Goal: Task Accomplishment & Management: Use online tool/utility

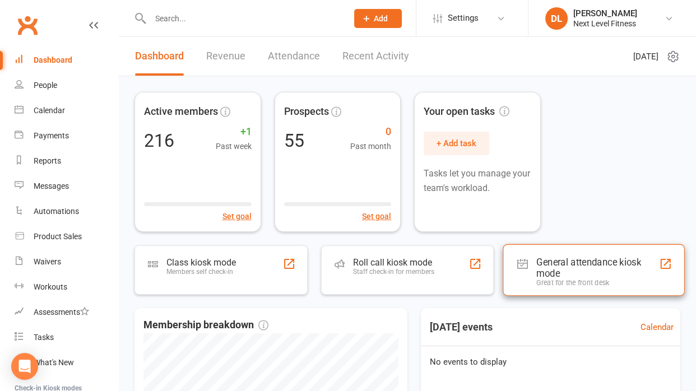
click at [575, 264] on div "General attendance kiosk mode" at bounding box center [598, 268] width 123 height 22
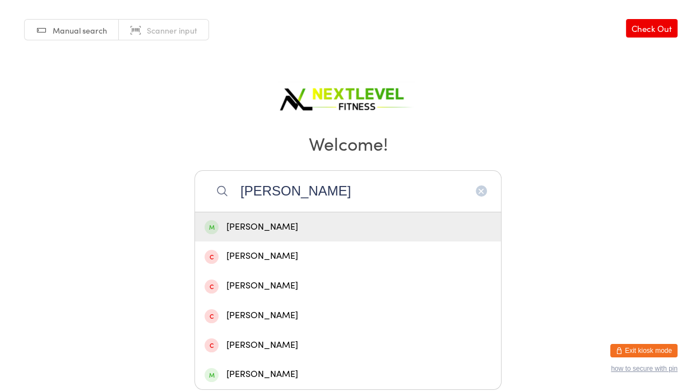
type input "leigh"
click at [246, 223] on div "Leigh Honnor" at bounding box center [348, 227] width 287 height 15
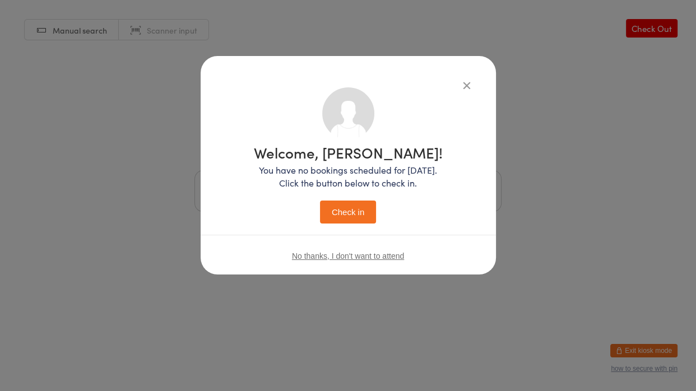
click at [346, 214] on button "Check in" at bounding box center [348, 212] width 56 height 23
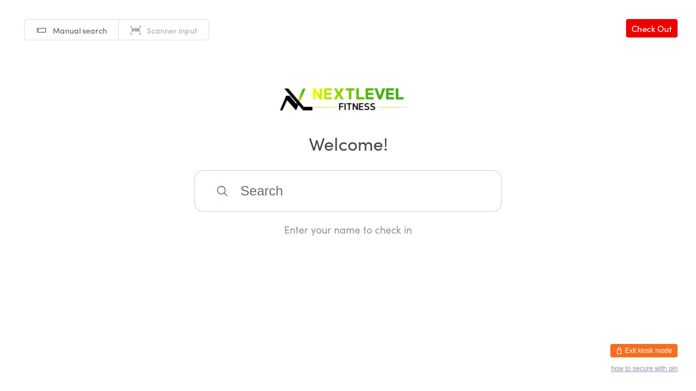
click at [234, 194] on input "search" at bounding box center [348, 190] width 307 height 41
type input "lorr"
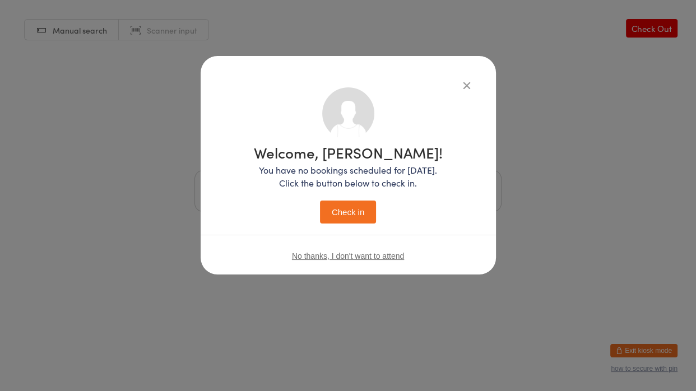
click at [320, 201] on button "Check in" at bounding box center [348, 212] width 56 height 23
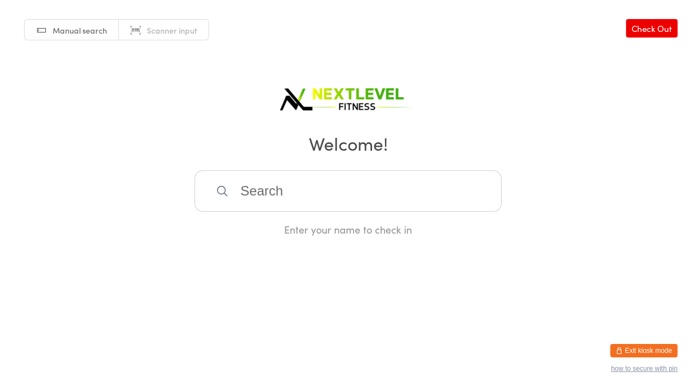
click at [407, 188] on input "search" at bounding box center [348, 190] width 307 height 41
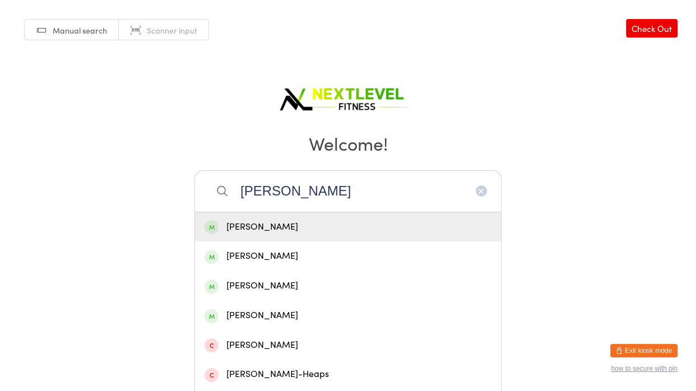
type input "andrea mulligan"
click at [350, 225] on div "Andrea Mulligan" at bounding box center [348, 227] width 287 height 15
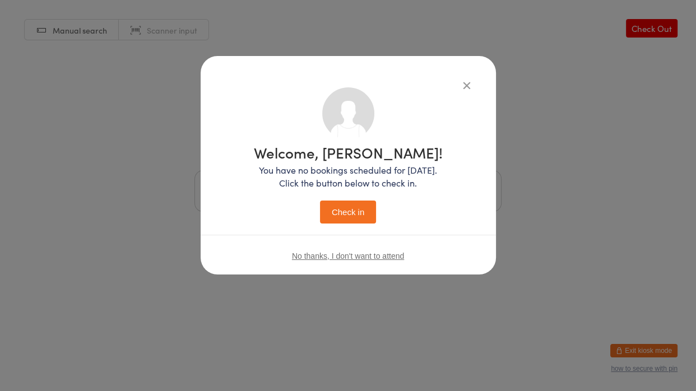
click at [320, 201] on button "Check in" at bounding box center [348, 212] width 56 height 23
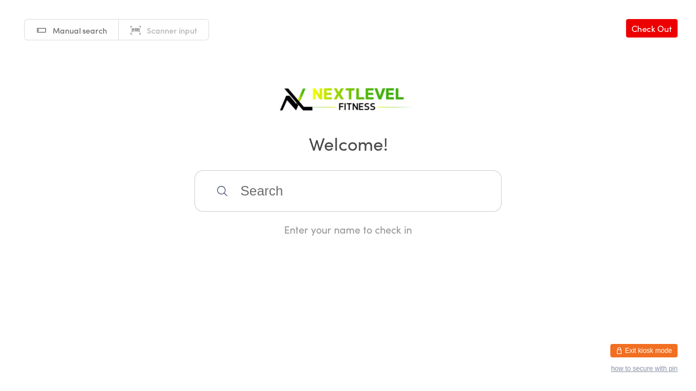
click at [321, 207] on input "search" at bounding box center [348, 190] width 307 height 41
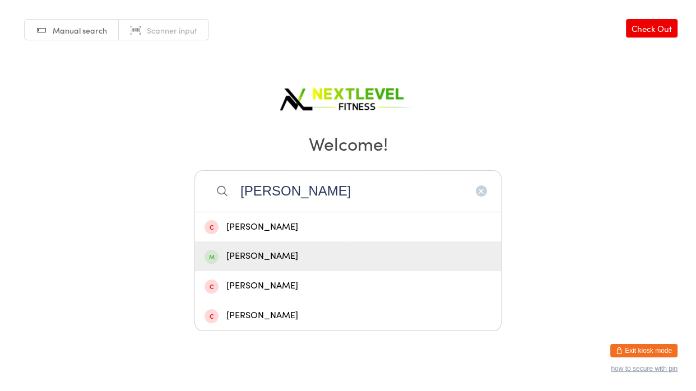
type input "tracey"
click at [307, 265] on div "Tracey Thomson-Lamplough" at bounding box center [348, 257] width 306 height 30
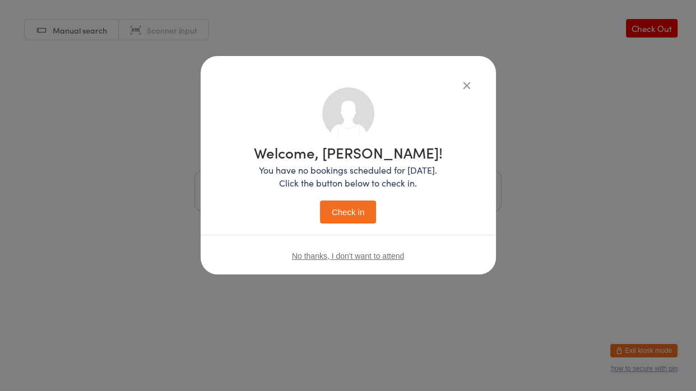
click at [345, 217] on button "Check in" at bounding box center [348, 212] width 56 height 23
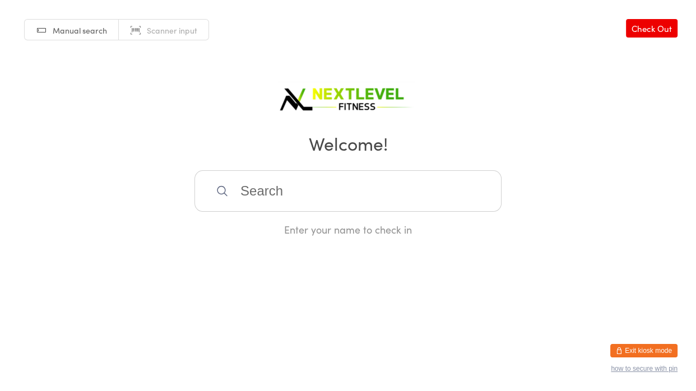
click at [317, 201] on input "search" at bounding box center [348, 190] width 307 height 41
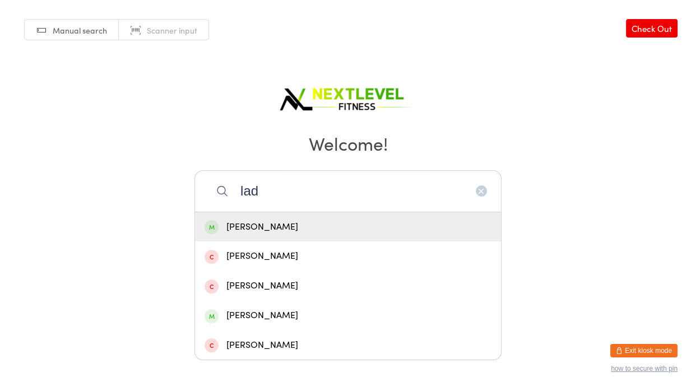
type input "lad"
click at [270, 226] on div "Marc Ladbrook" at bounding box center [348, 227] width 287 height 15
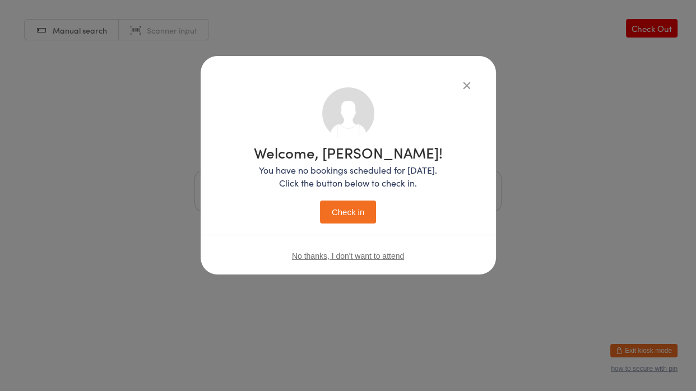
click at [331, 214] on button "Check in" at bounding box center [348, 212] width 56 height 23
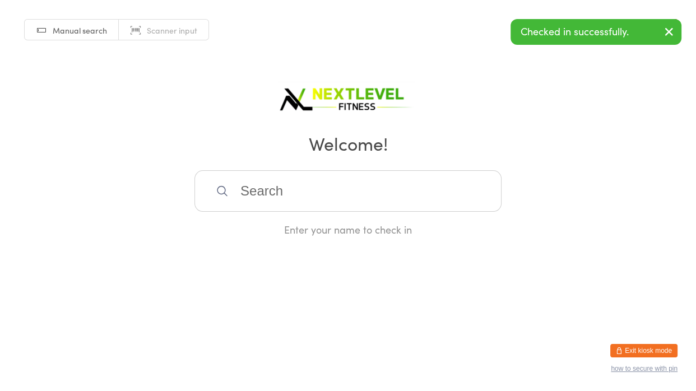
click at [331, 214] on div "Enter your name to check in" at bounding box center [348, 203] width 307 height 66
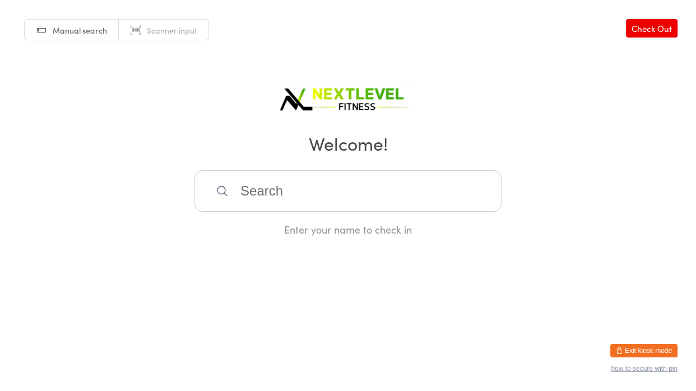
click at [321, 206] on input "search" at bounding box center [348, 190] width 307 height 41
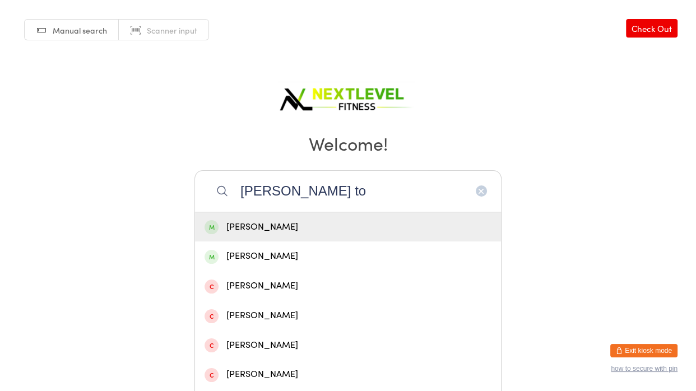
type input "robyn to"
click at [286, 234] on div "Robyn Towning" at bounding box center [348, 227] width 287 height 15
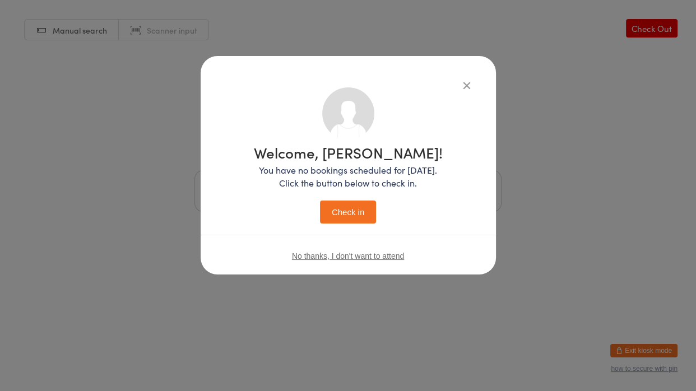
click at [349, 219] on button "Check in" at bounding box center [348, 212] width 56 height 23
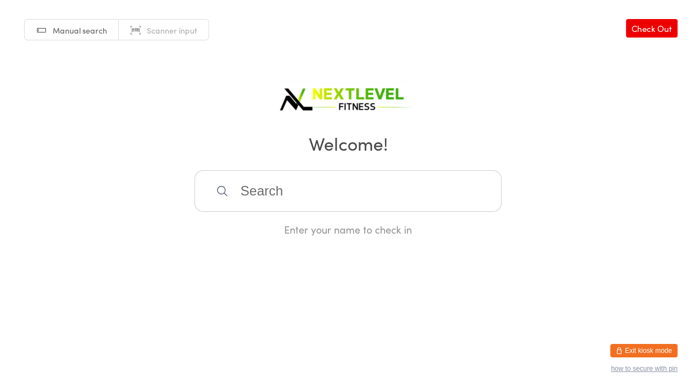
click at [331, 206] on input "search" at bounding box center [348, 190] width 307 height 41
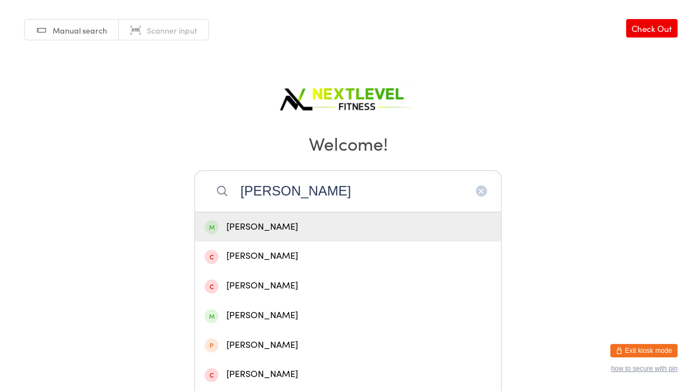
type input "nicola"
click at [253, 221] on div "Nicola Heath" at bounding box center [348, 227] width 287 height 15
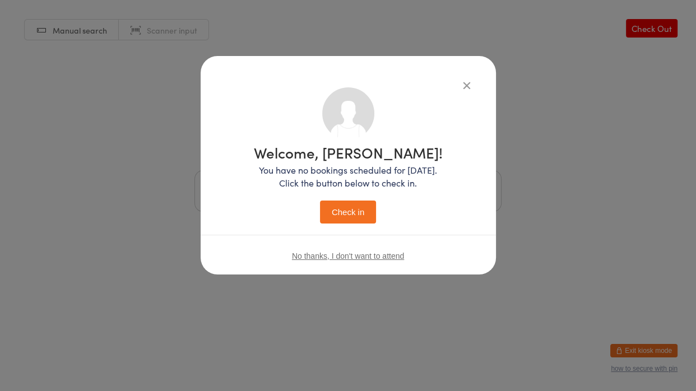
click at [340, 218] on button "Check in" at bounding box center [348, 212] width 56 height 23
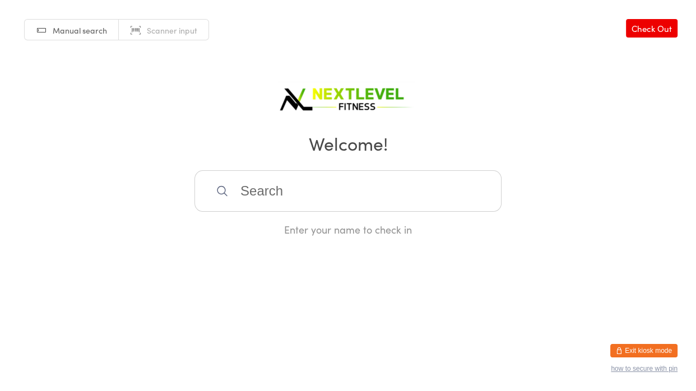
click at [333, 202] on input "search" at bounding box center [348, 190] width 307 height 41
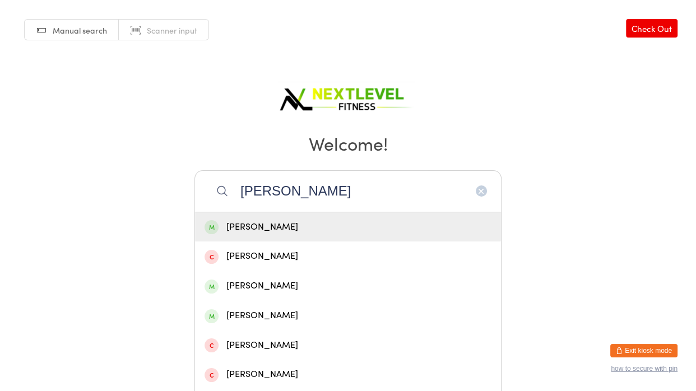
type input "jamie"
click at [254, 226] on div "Jamie Deller" at bounding box center [348, 227] width 287 height 15
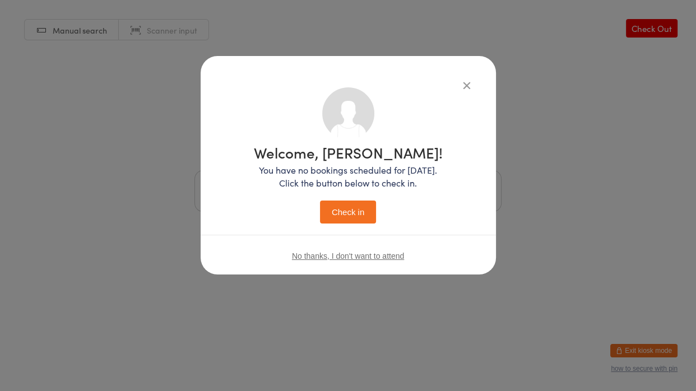
click at [339, 206] on button "Check in" at bounding box center [348, 212] width 56 height 23
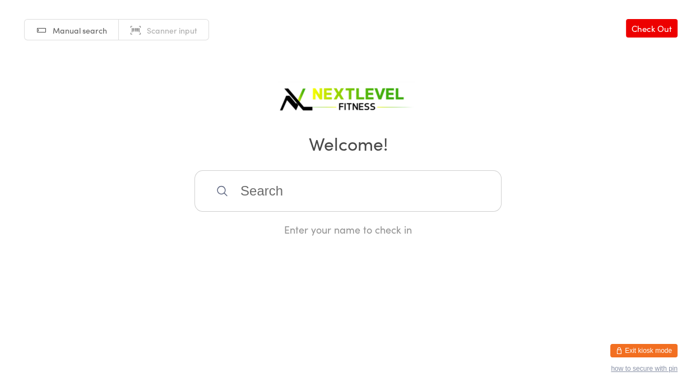
click at [339, 206] on input "search" at bounding box center [348, 190] width 307 height 41
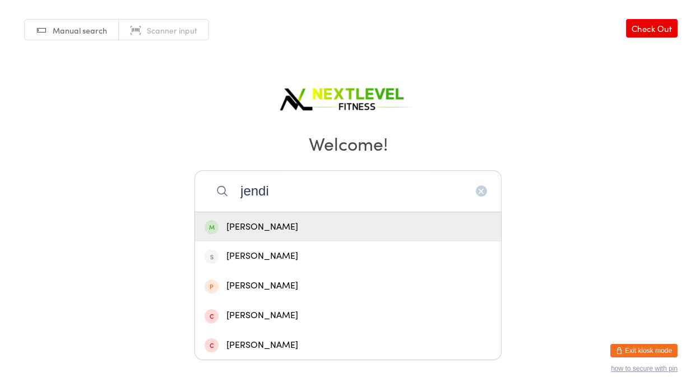
type input "jendi"
click at [329, 224] on div "Jendi Ward" at bounding box center [348, 227] width 287 height 15
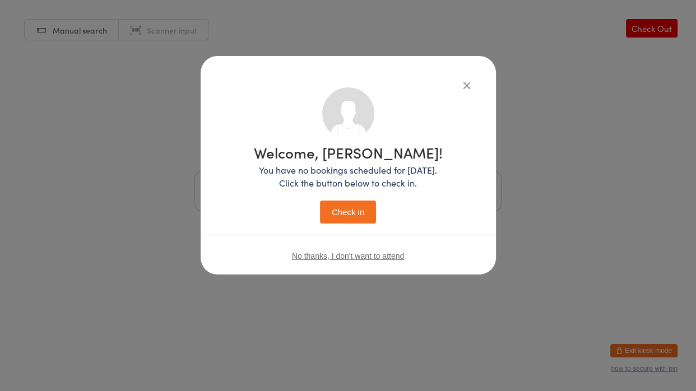
click at [345, 218] on button "Check in" at bounding box center [348, 212] width 56 height 23
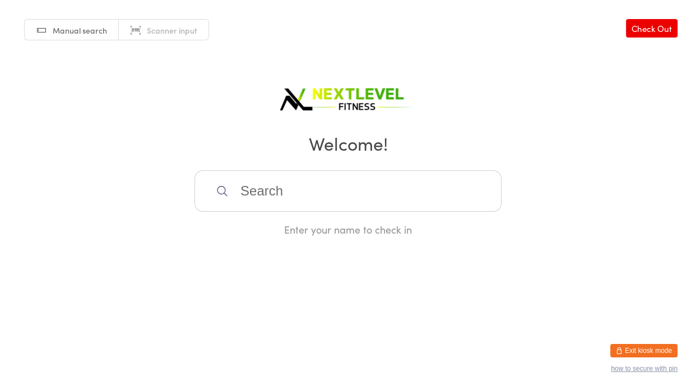
click at [333, 201] on input "search" at bounding box center [348, 190] width 307 height 41
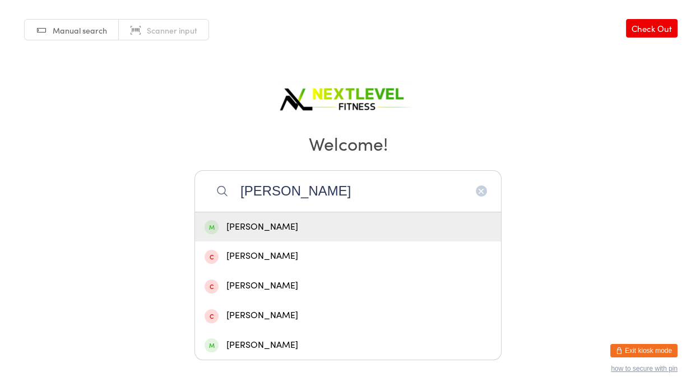
type input "dwayne"
click at [313, 224] on div "Dwayne Schimanski" at bounding box center [348, 227] width 287 height 15
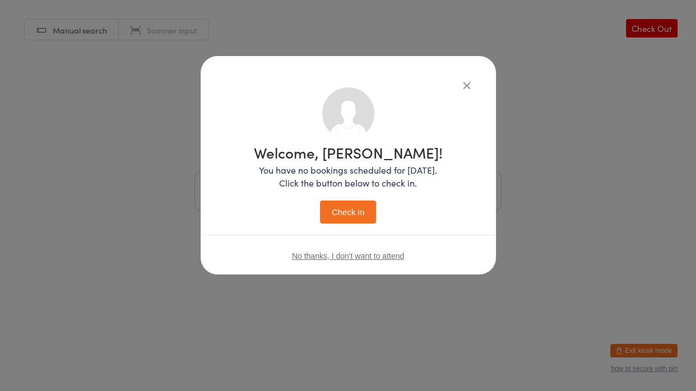
click at [335, 218] on button "Check in" at bounding box center [348, 212] width 56 height 23
